Goal: Go to known website: Access a specific website the user already knows

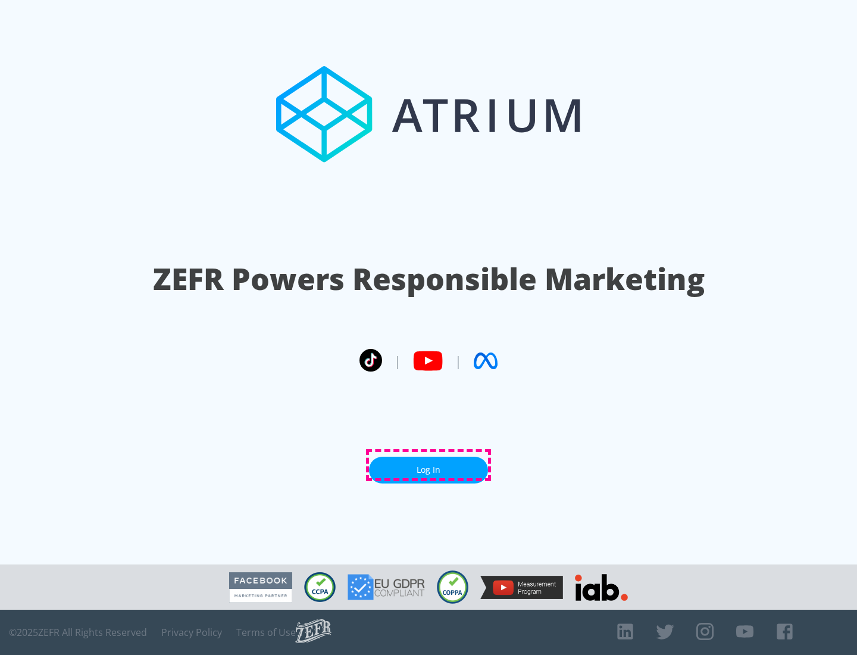
click at [429, 465] on link "Log In" at bounding box center [428, 470] width 119 height 27
